Goal: Information Seeking & Learning: Learn about a topic

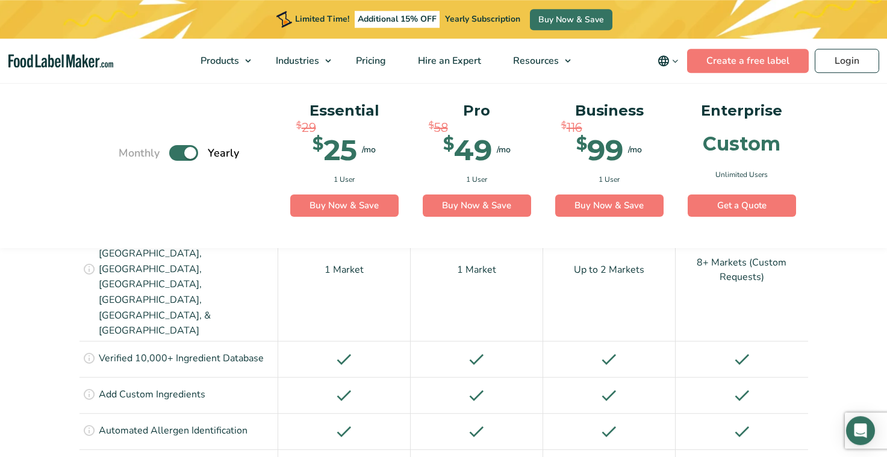
scroll to position [1032, 0]
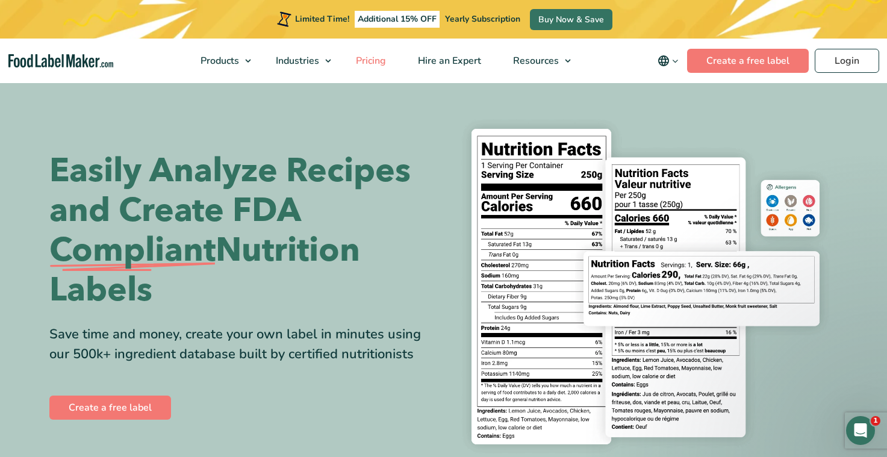
click at [383, 64] on span "Pricing" at bounding box center [369, 60] width 35 height 13
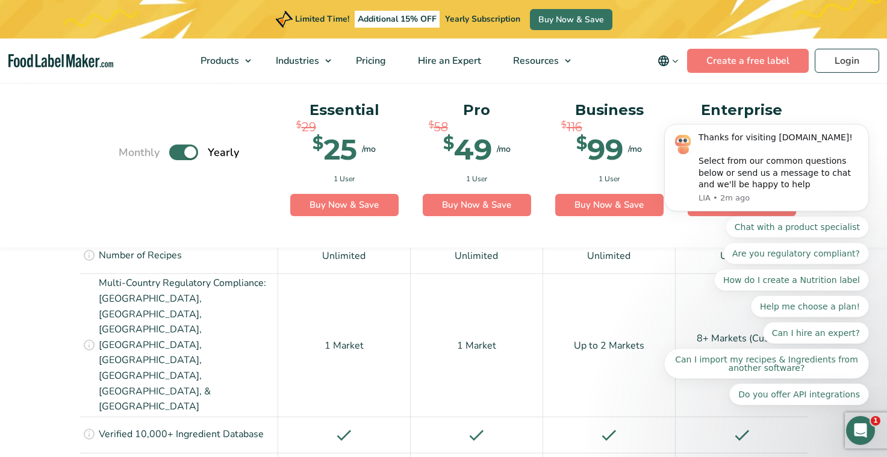
scroll to position [956, 0]
